Goal: Learn about a topic

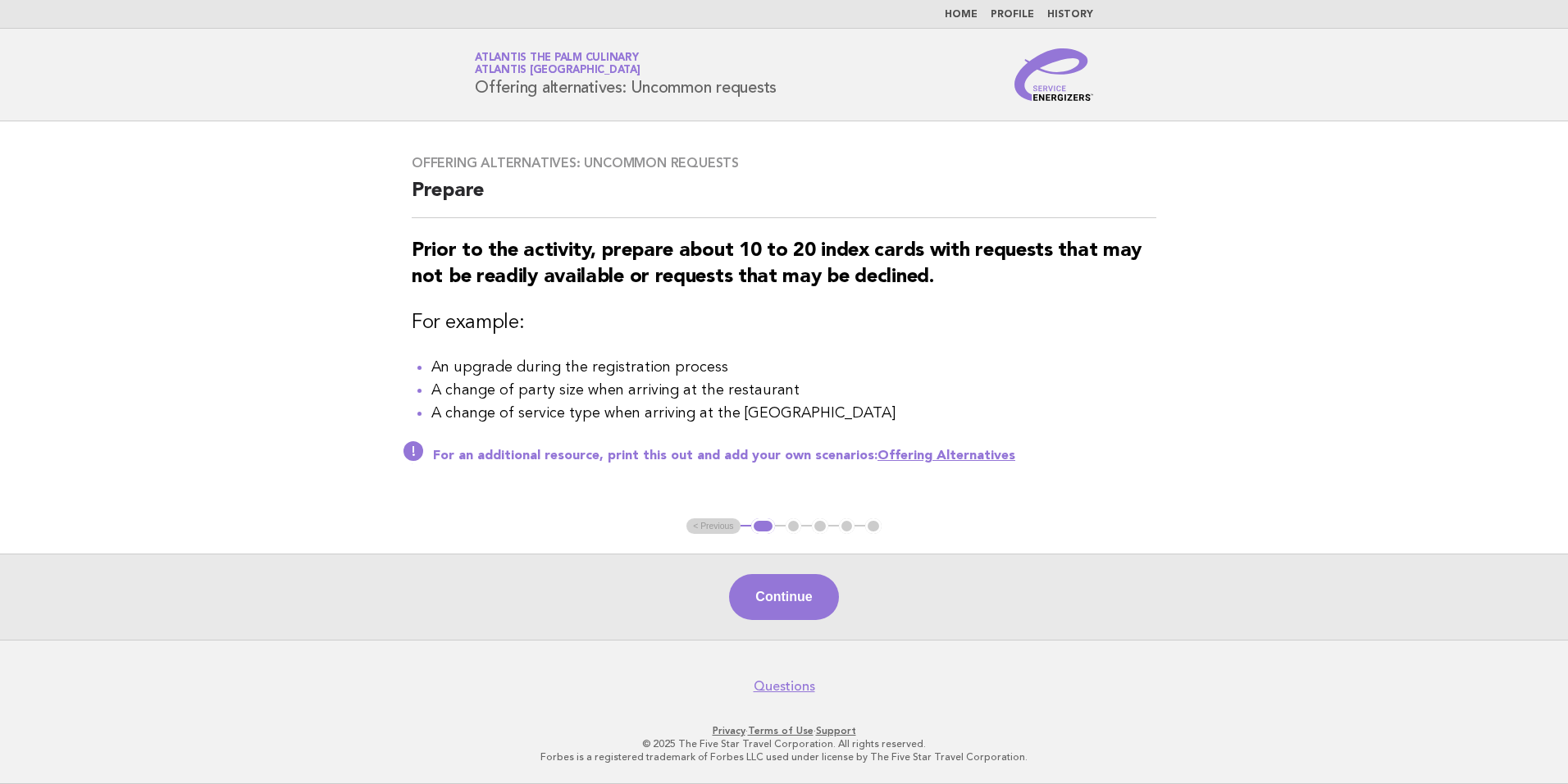
click at [970, 19] on link "Home" at bounding box center [962, 14] width 33 height 10
click at [848, 76] on div "Service Energizers Atlantis The Palm Culinary Atlantis Dubai Offering alternati…" at bounding box center [784, 74] width 664 height 53
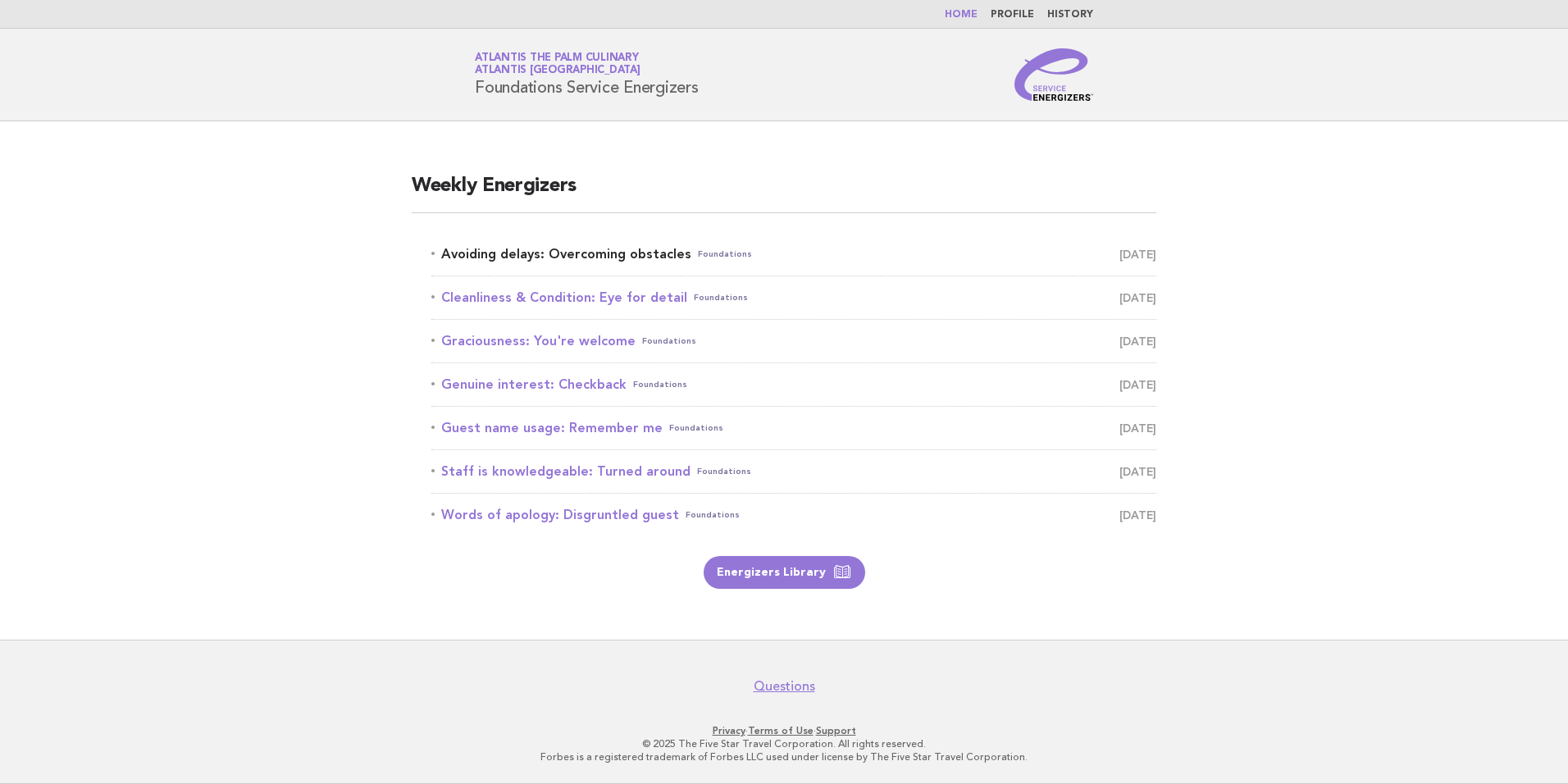
click at [527, 260] on link "Avoiding delays: Overcoming obstacles Foundations October 5" at bounding box center [794, 254] width 725 height 23
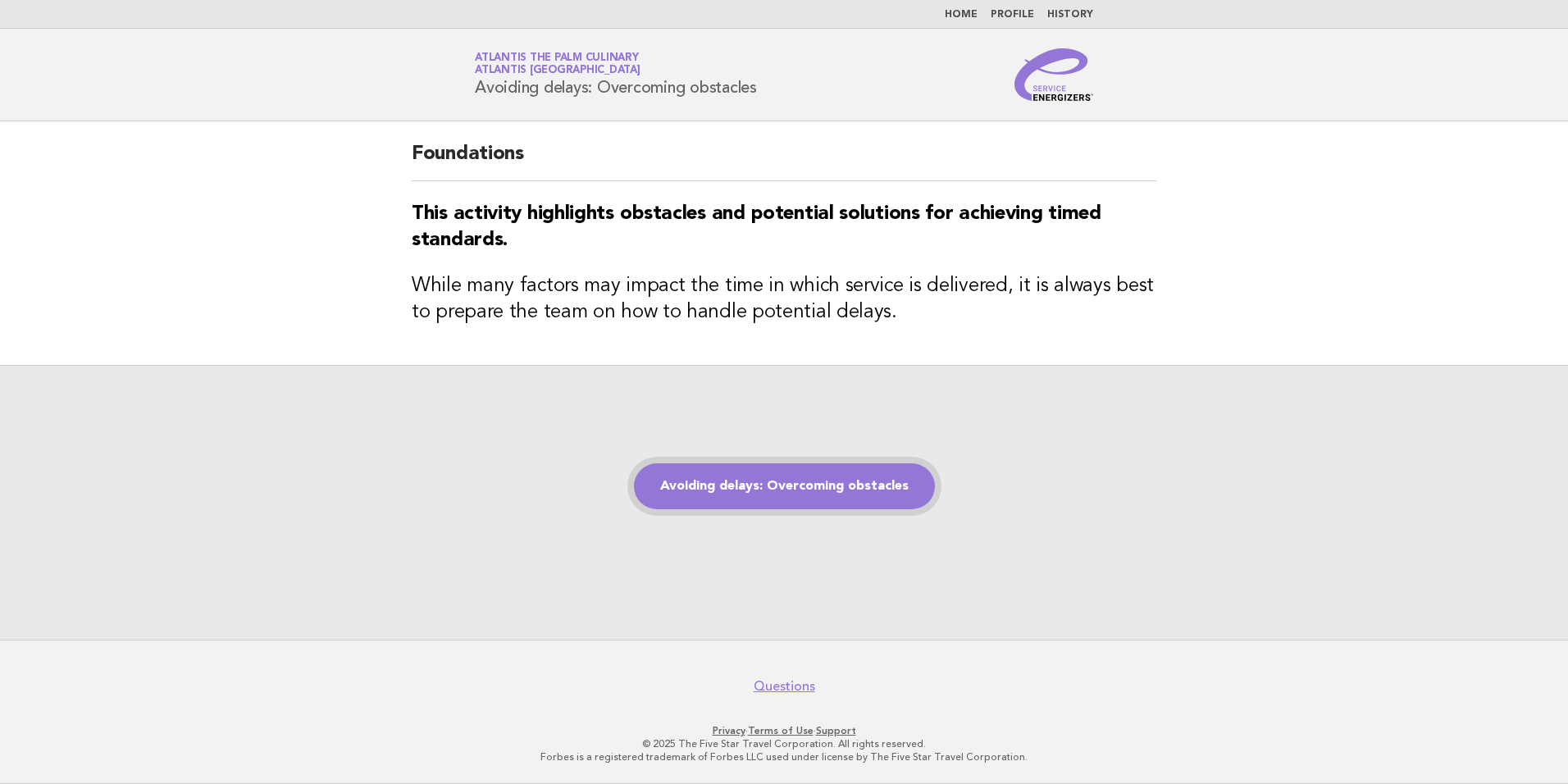
click at [790, 505] on link "Avoiding delays: Overcoming obstacles" at bounding box center [784, 486] width 301 height 46
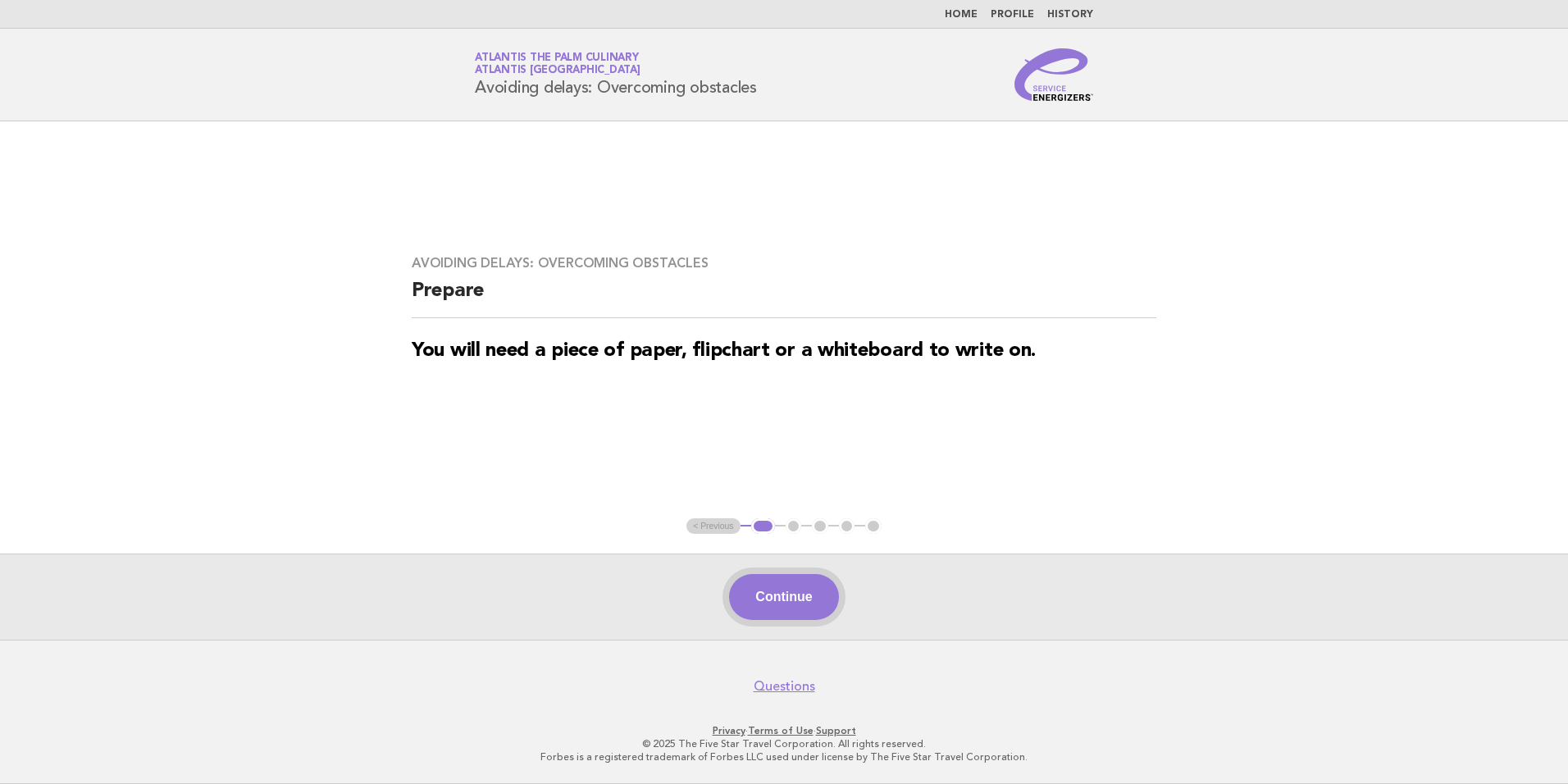
click at [784, 585] on button "Continue" at bounding box center [784, 596] width 109 height 46
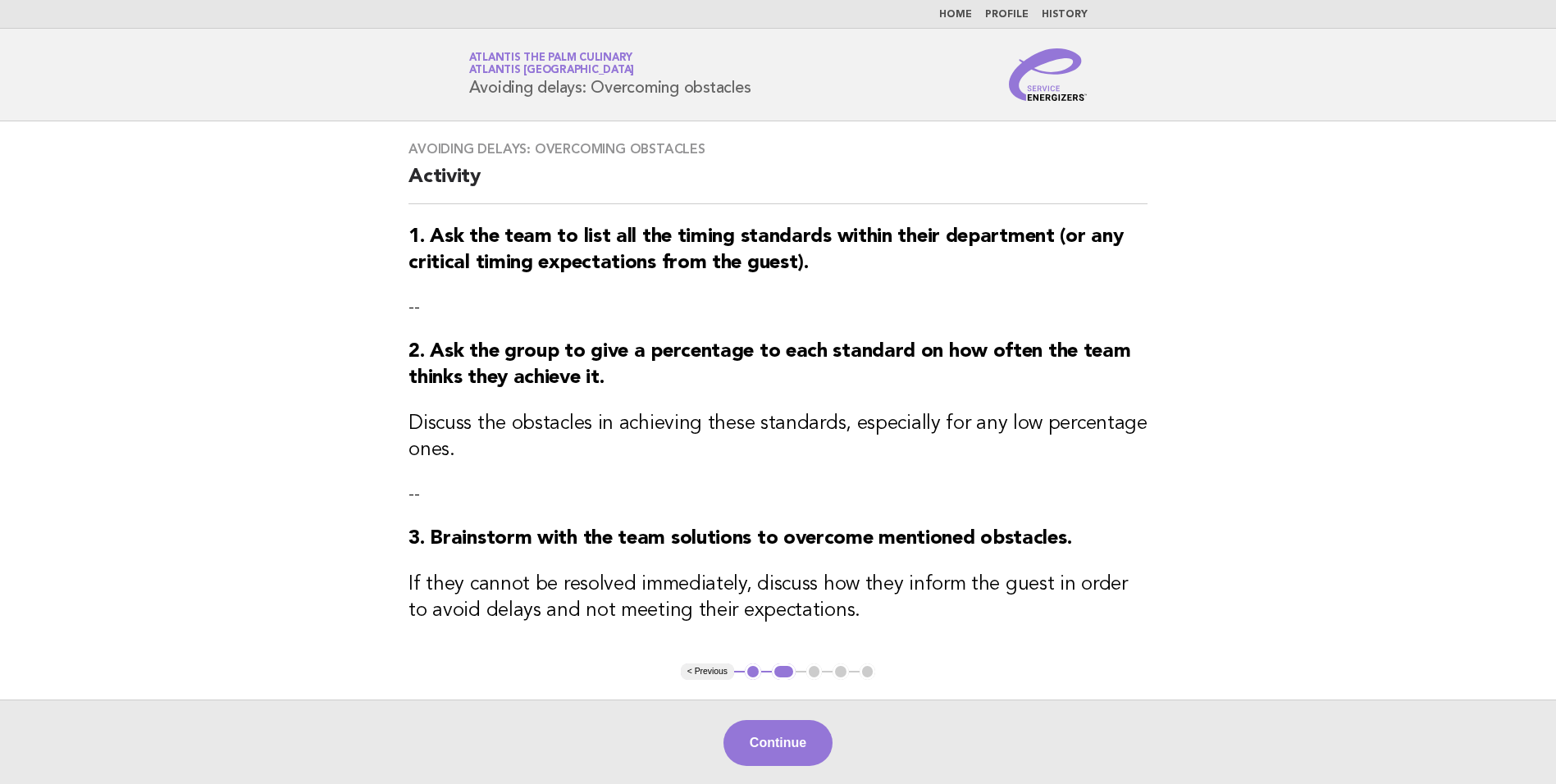
click at [795, 718] on div "Continue" at bounding box center [778, 743] width 1556 height 86
click at [791, 740] on button "Continue" at bounding box center [778, 743] width 109 height 46
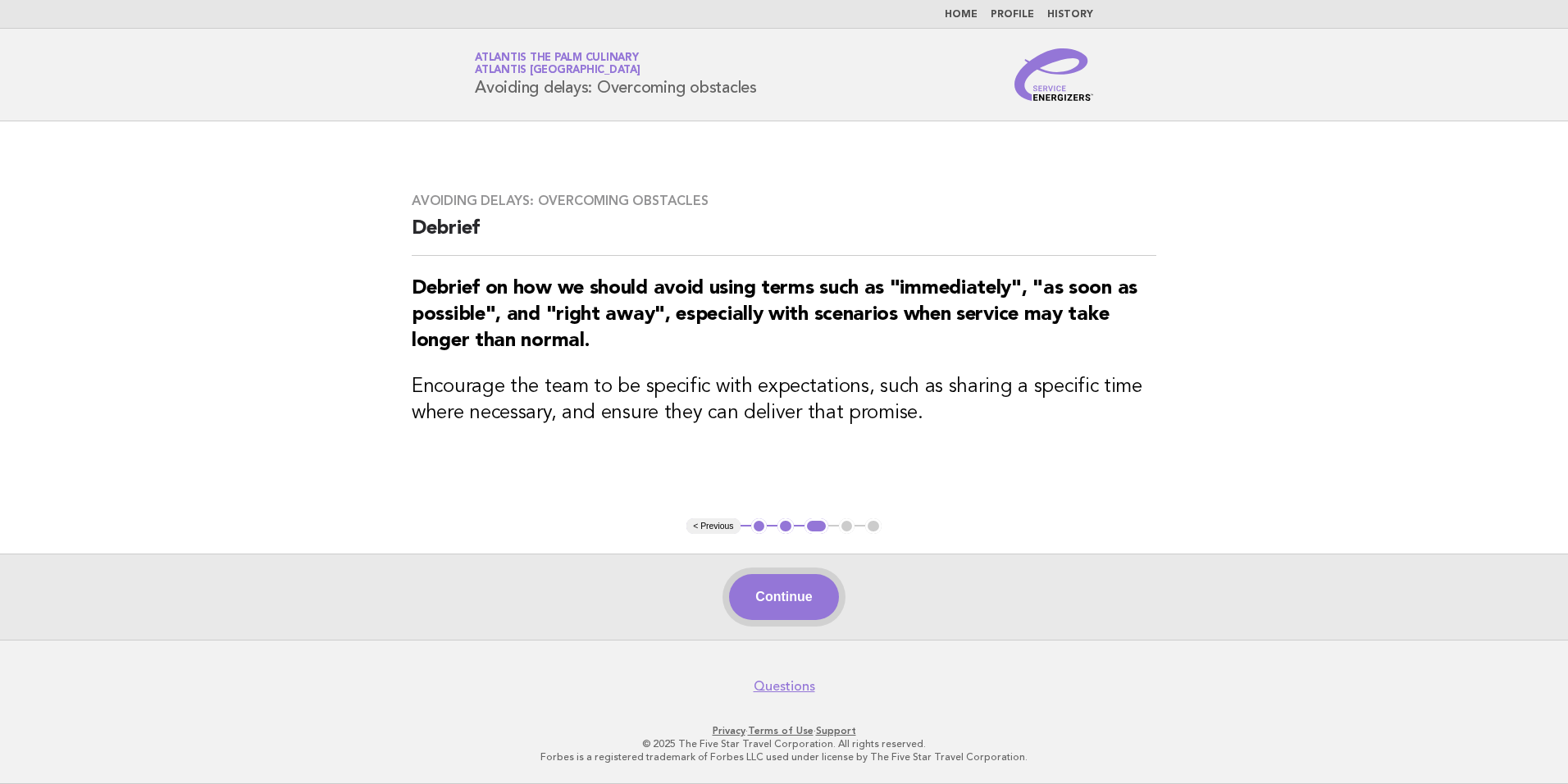
click at [787, 596] on button "Continue" at bounding box center [784, 596] width 109 height 46
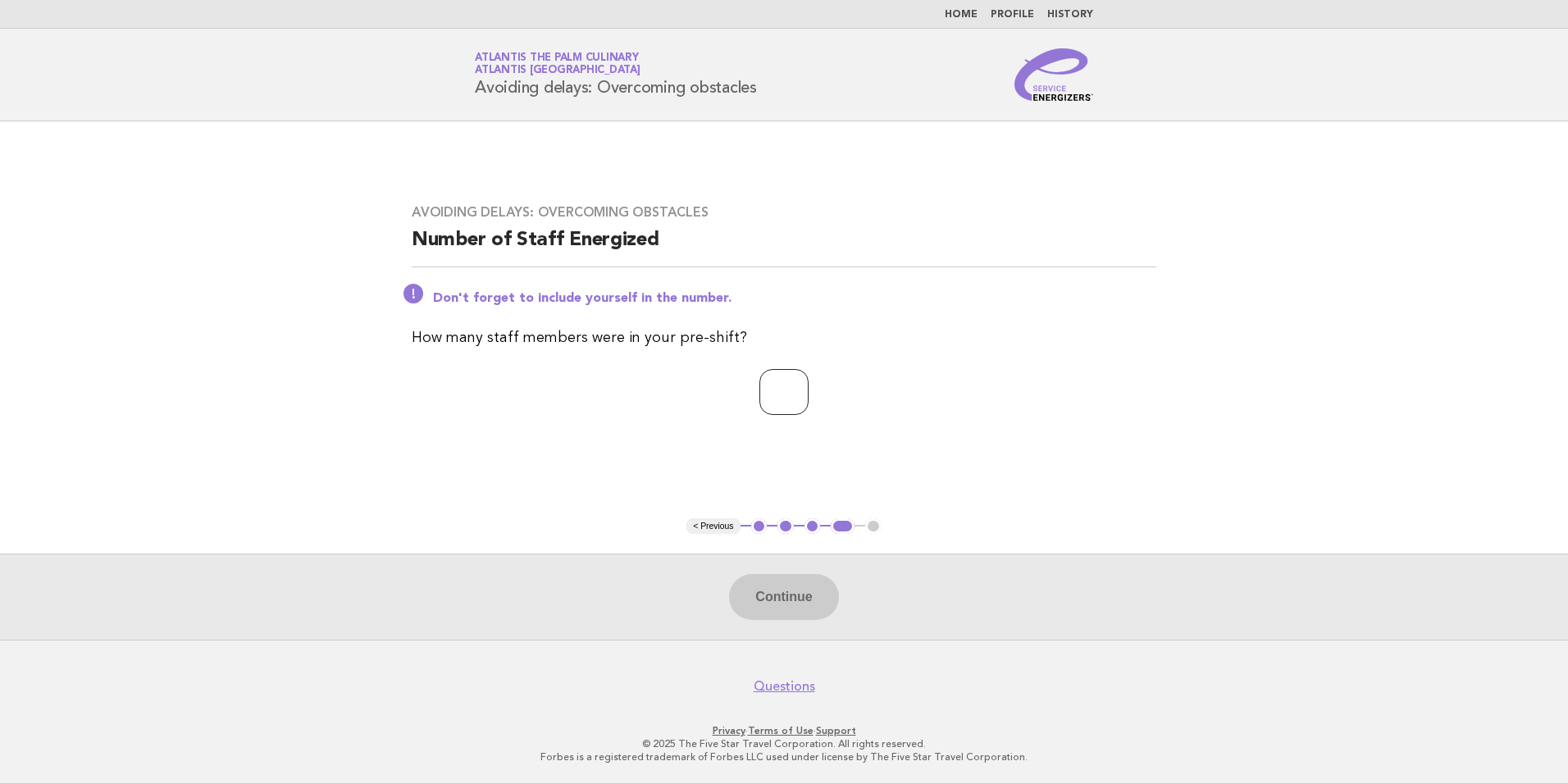
click at [769, 399] on input "number" at bounding box center [784, 392] width 49 height 46
type input "**"
click at [953, 347] on p "How many staff members were in your pre-shift?" at bounding box center [784, 337] width 745 height 23
click at [788, 592] on button "Continue" at bounding box center [784, 596] width 109 height 46
